Goal: Task Accomplishment & Management: Complete application form

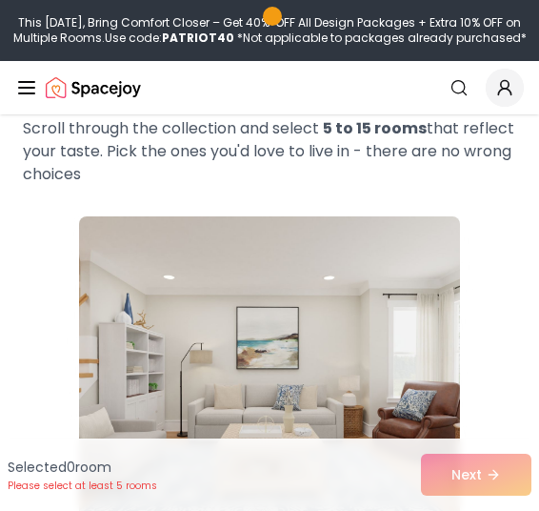
scroll to position [286, 0]
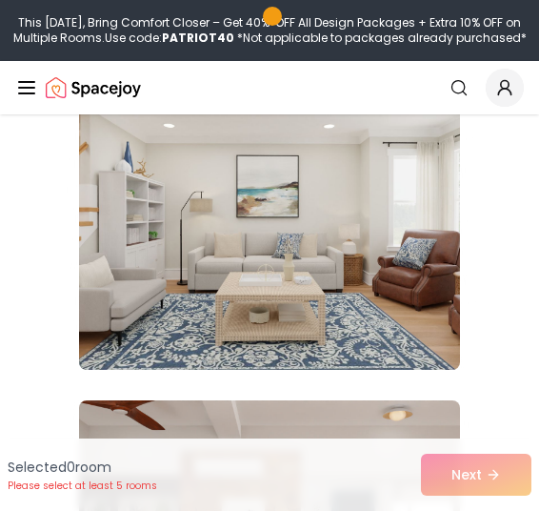
click at [304, 307] on img at bounding box center [269, 217] width 381 height 305
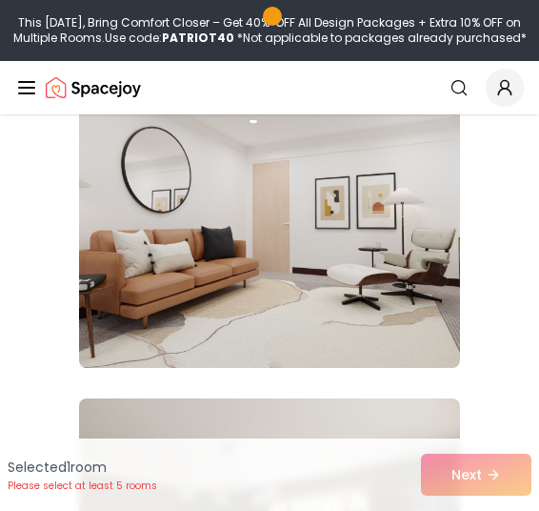
scroll to position [1334, 0]
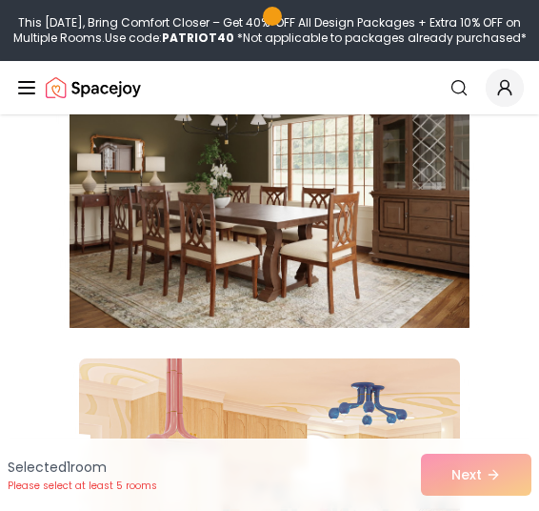
click at [298, 277] on img at bounding box center [270, 175] width 400 height 320
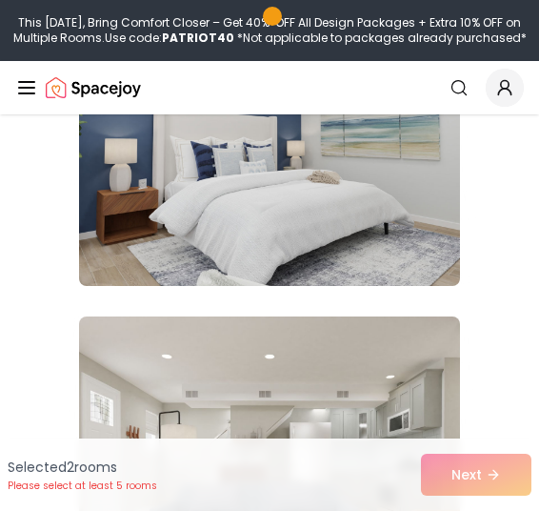
scroll to position [2192, 0]
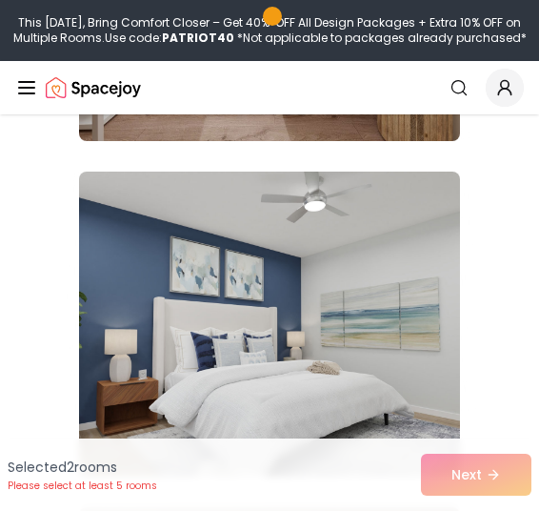
click at [298, 300] on img at bounding box center [269, 324] width 381 height 305
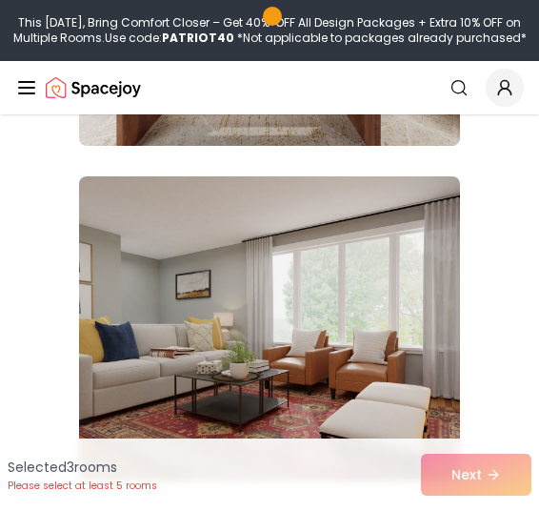
scroll to position [2668, 0]
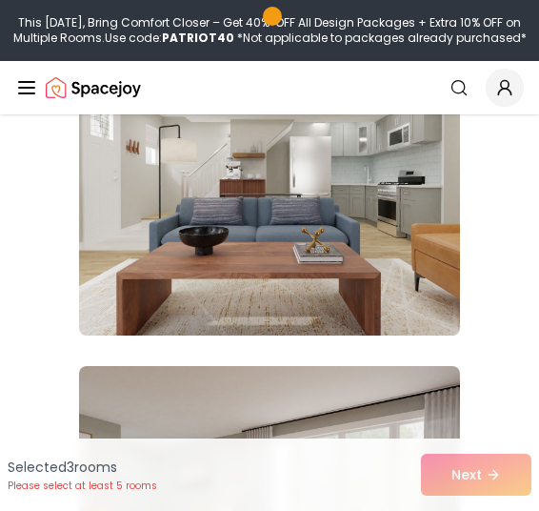
click at [298, 300] on img at bounding box center [269, 182] width 381 height 305
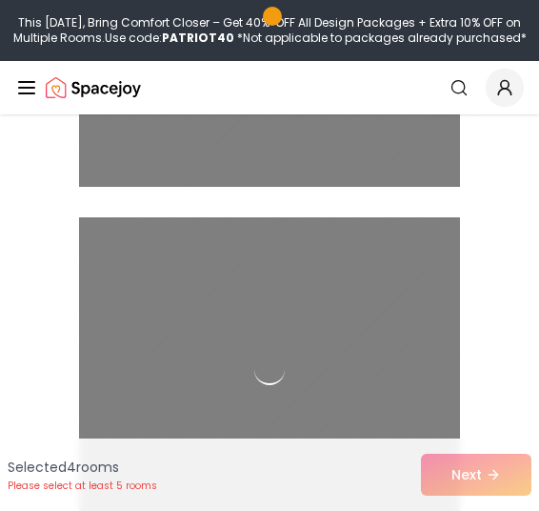
scroll to position [3907, 0]
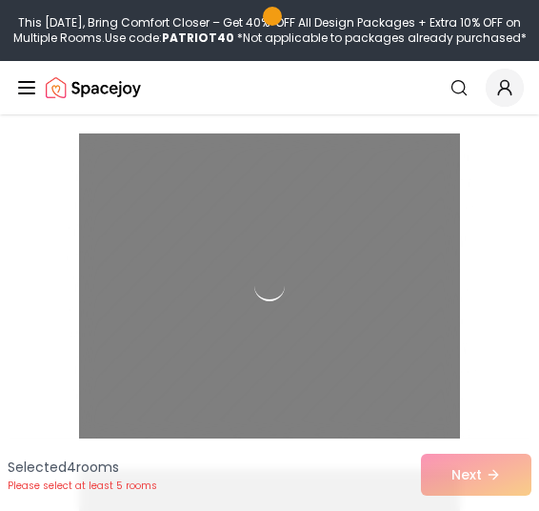
click at [298, 300] on div at bounding box center [269, 285] width 381 height 305
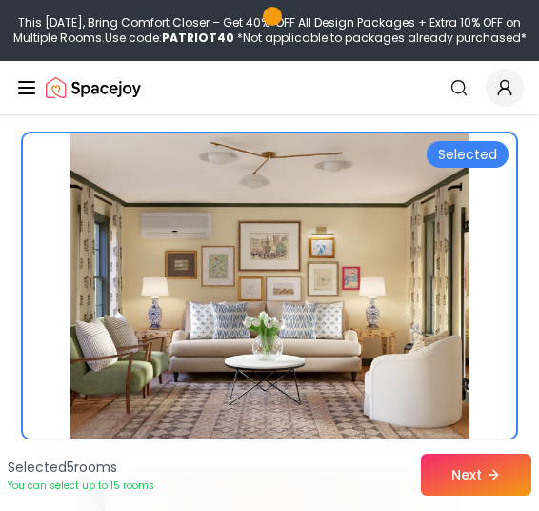
click at [359, 350] on img at bounding box center [270, 286] width 400 height 320
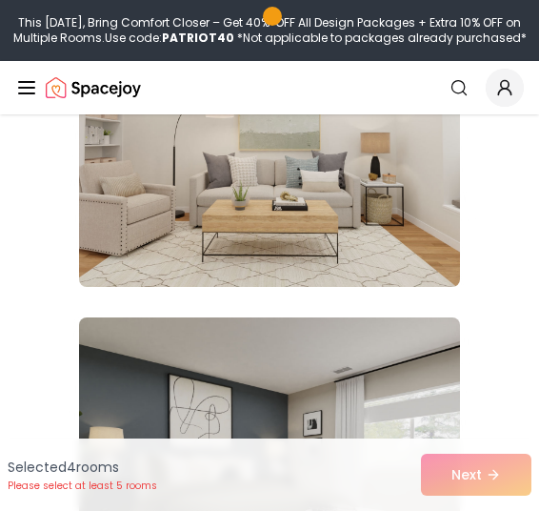
scroll to position [3430, 0]
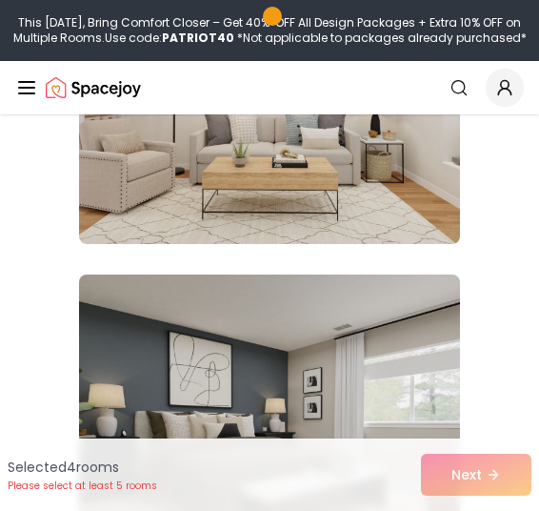
click at [334, 350] on img at bounding box center [269, 426] width 381 height 305
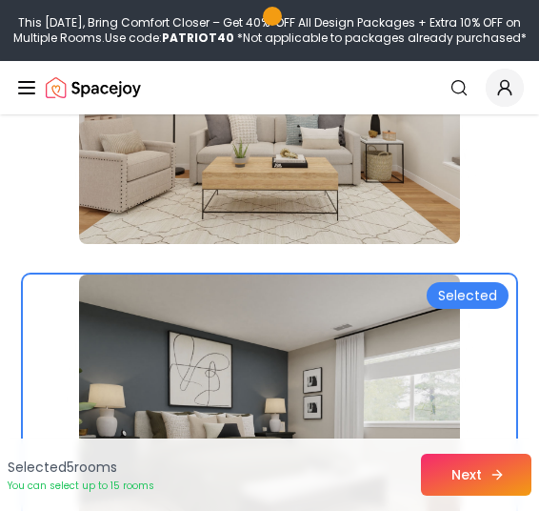
click at [443, 470] on button "Next" at bounding box center [476, 475] width 111 height 42
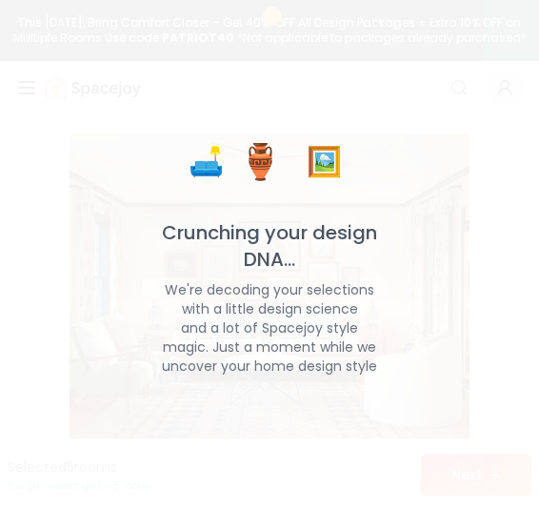
scroll to position [3907, 0]
